Goal: Navigation & Orientation: Understand site structure

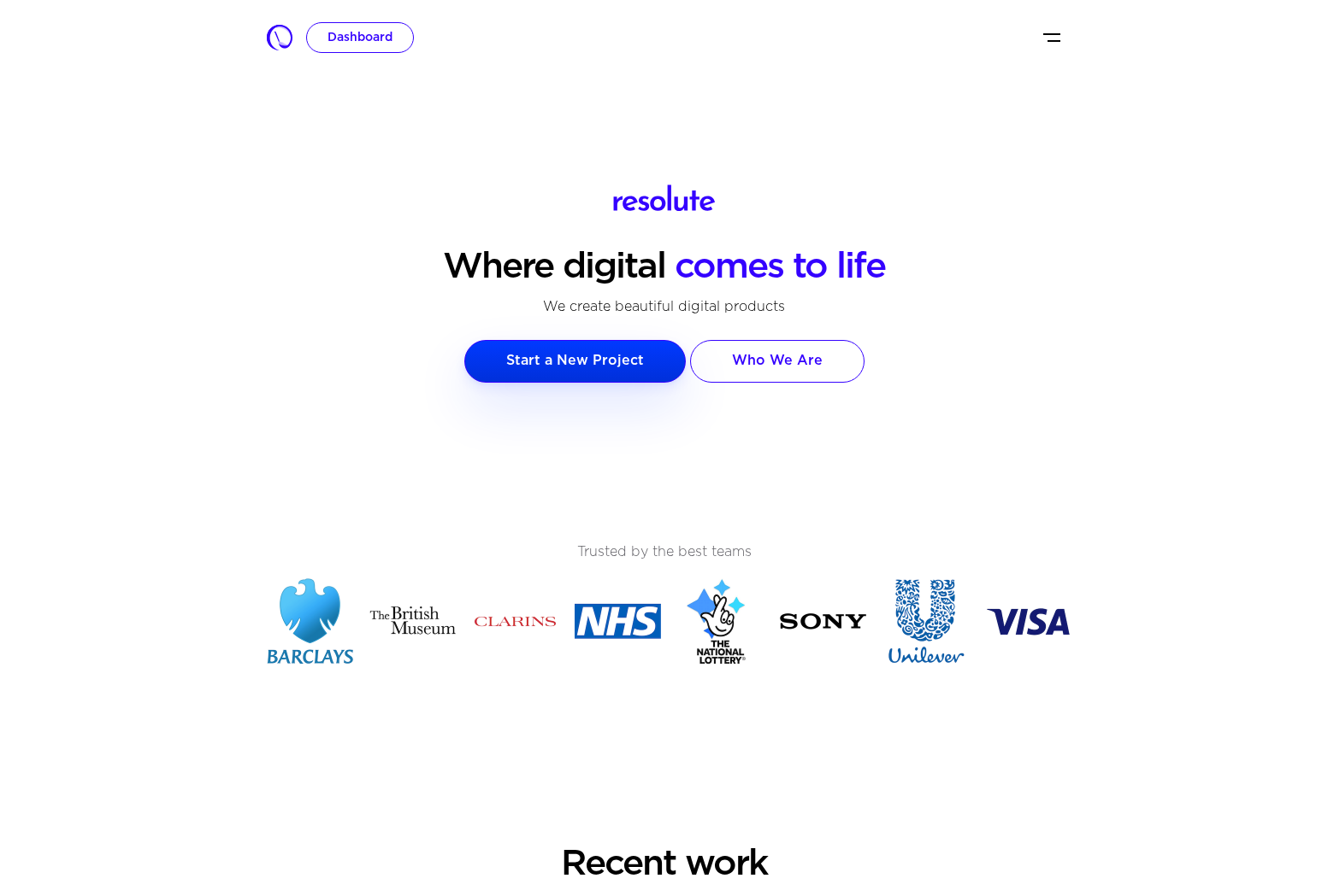
click at [1051, 33] on img "Toggle navigation" at bounding box center [1051, 38] width 20 height 20
